Goal: Task Accomplishment & Management: Manage account settings

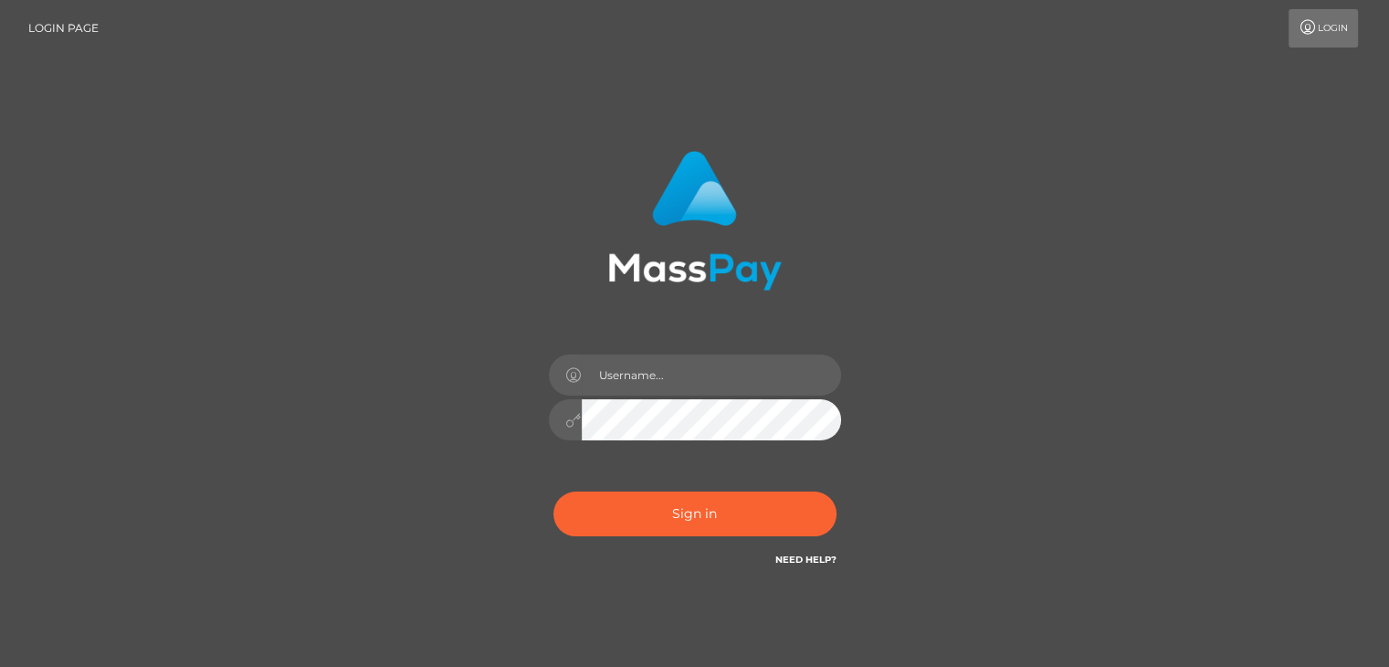
type input "[EMAIL_ADDRESS][DOMAIN_NAME]"
drag, startPoint x: 720, startPoint y: 377, endPoint x: 713, endPoint y: 388, distance: 12.7
click at [720, 377] on input "[EMAIL_ADDRESS][DOMAIN_NAME]" at bounding box center [711, 374] width 259 height 41
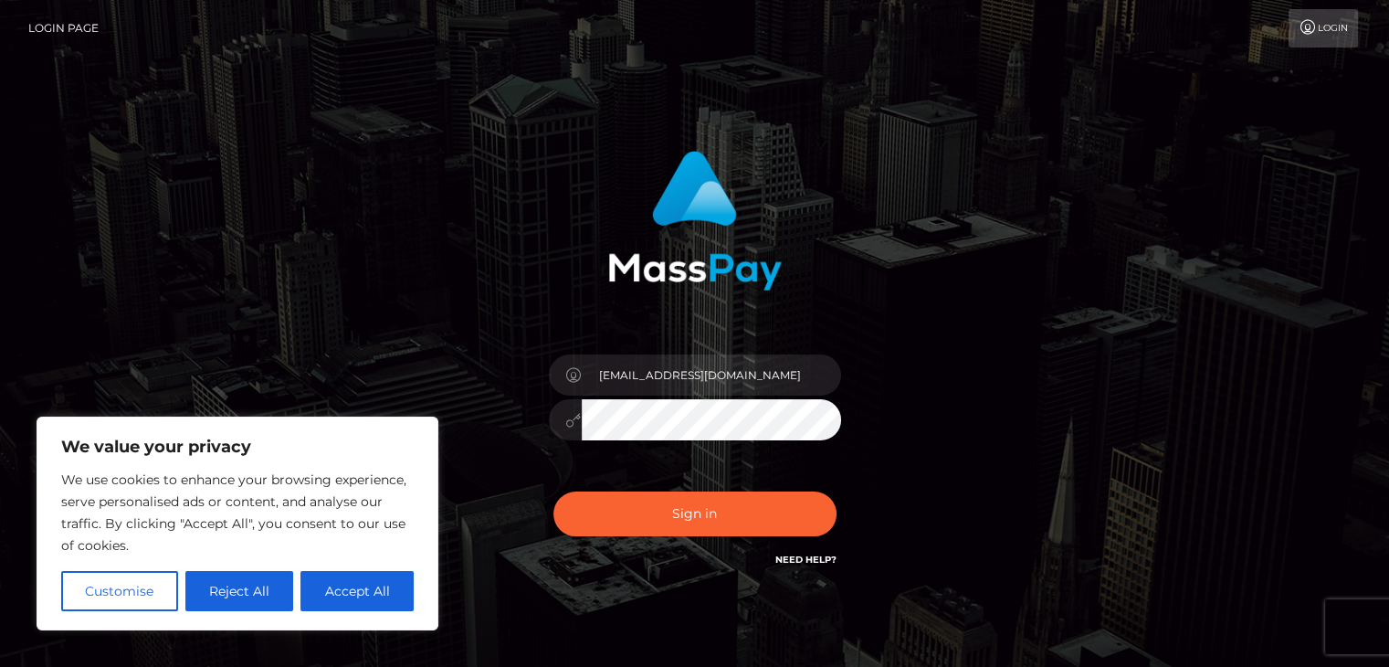
click at [333, 582] on button "Accept All" at bounding box center [356, 591] width 113 height 40
checkbox input "true"
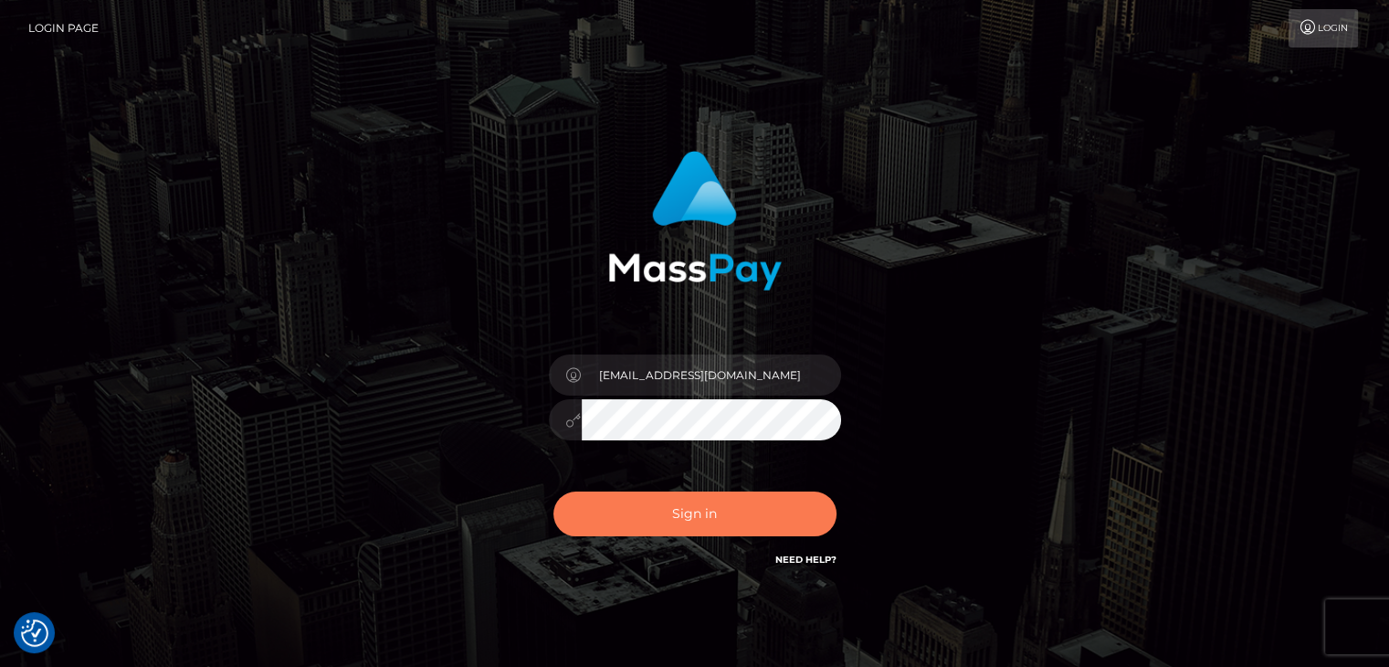
click at [756, 499] on button "Sign in" at bounding box center [694, 513] width 283 height 45
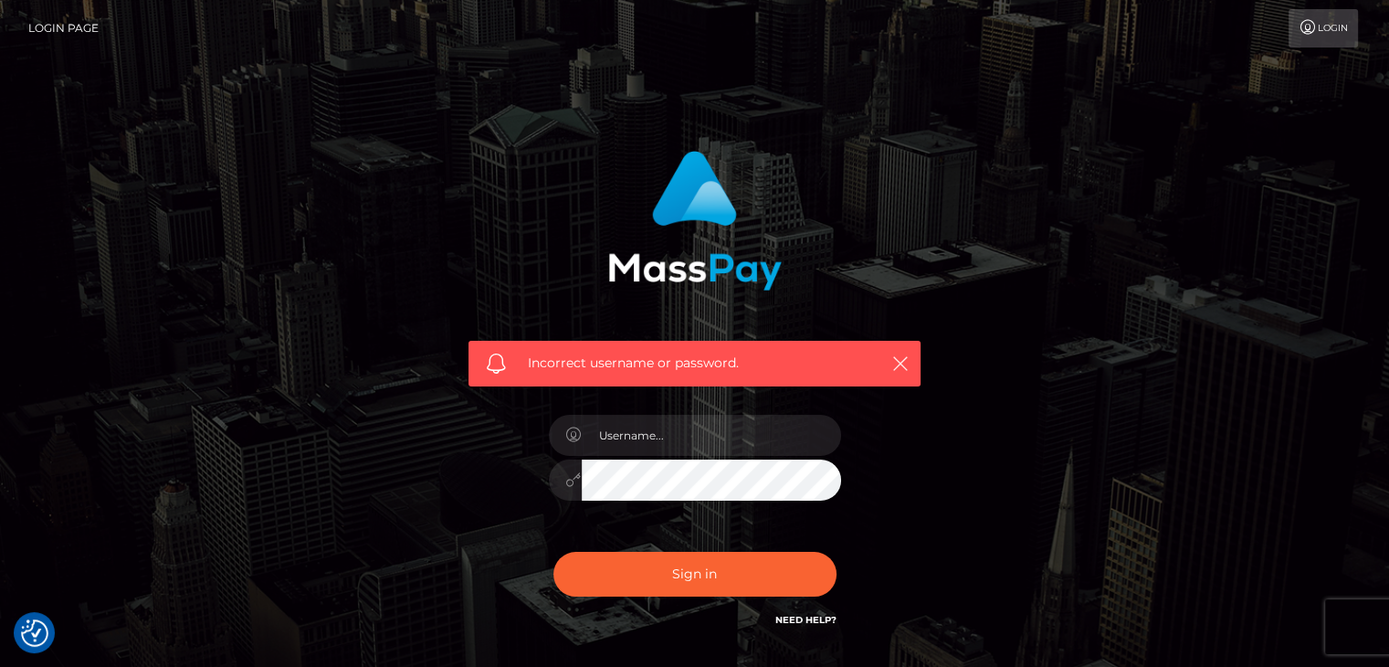
drag, startPoint x: 714, startPoint y: 408, endPoint x: 713, endPoint y: 426, distance: 18.3
click at [714, 410] on div at bounding box center [695, 471] width 320 height 140
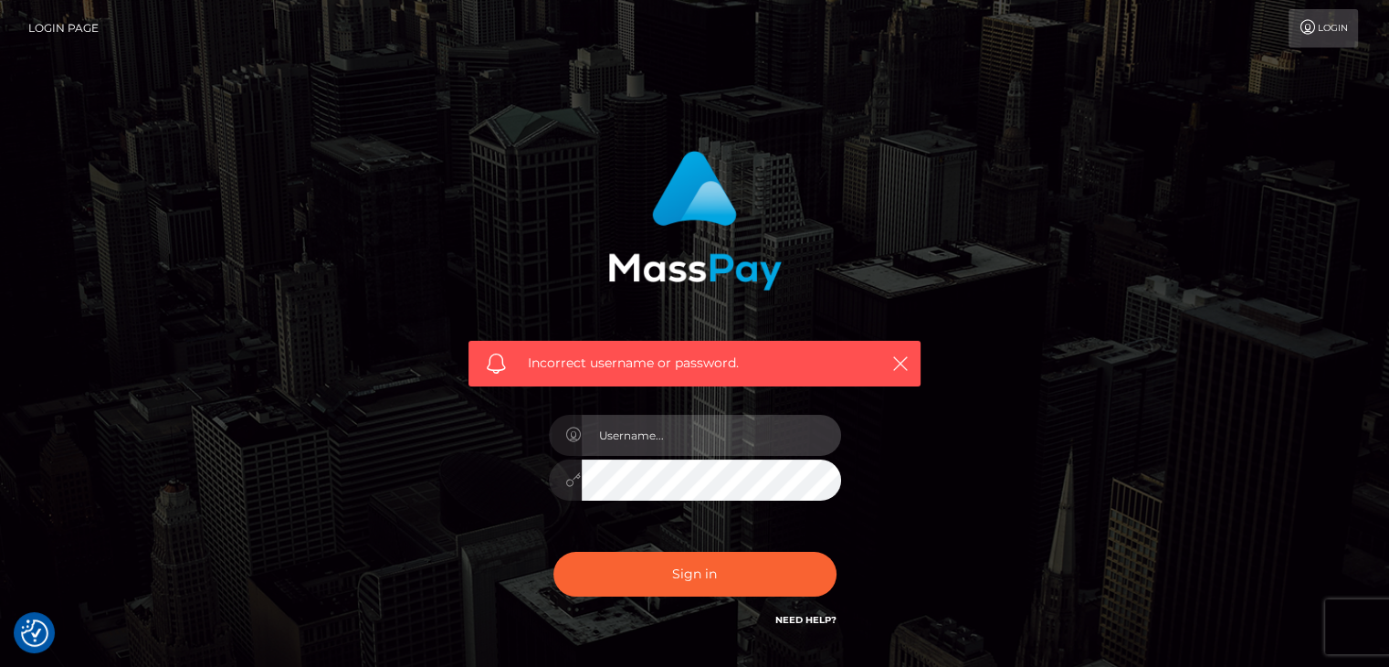
click at [720, 449] on input "text" at bounding box center [711, 435] width 259 height 41
type input "vijaya11shree@gmail.com"
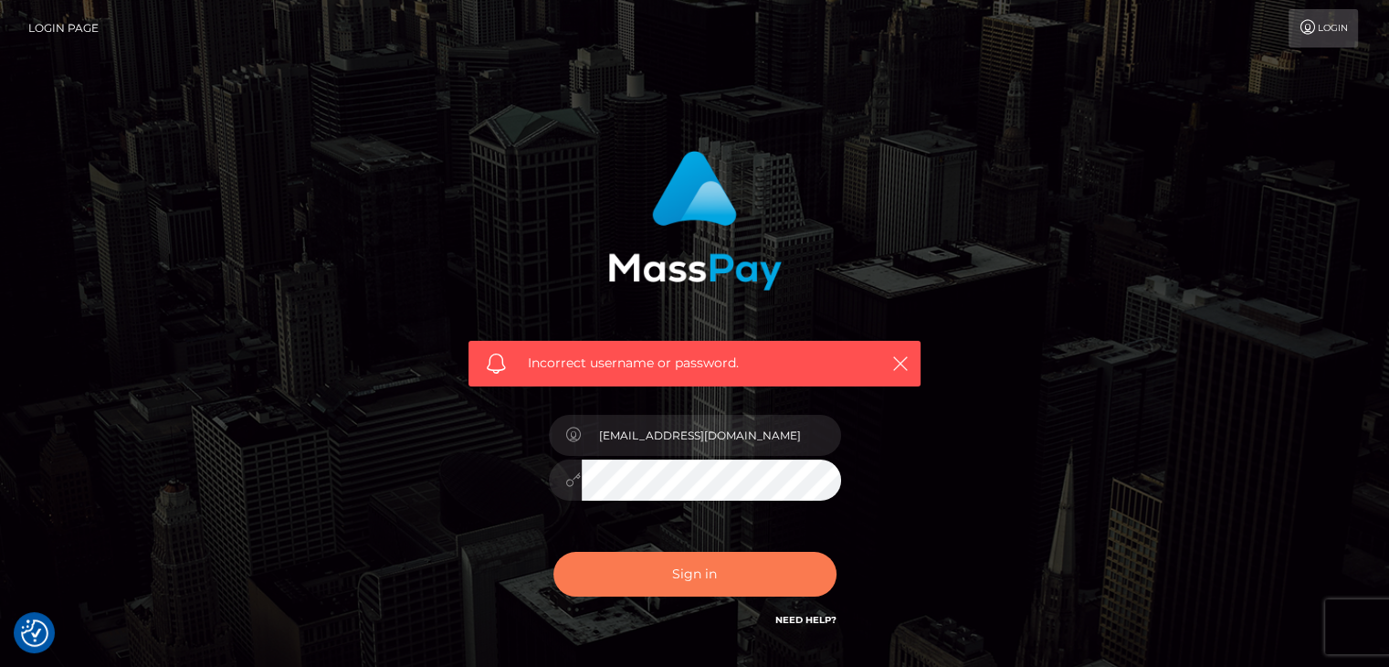
click at [689, 578] on button "Sign in" at bounding box center [694, 574] width 283 height 45
